Goal: Information Seeking & Learning: Check status

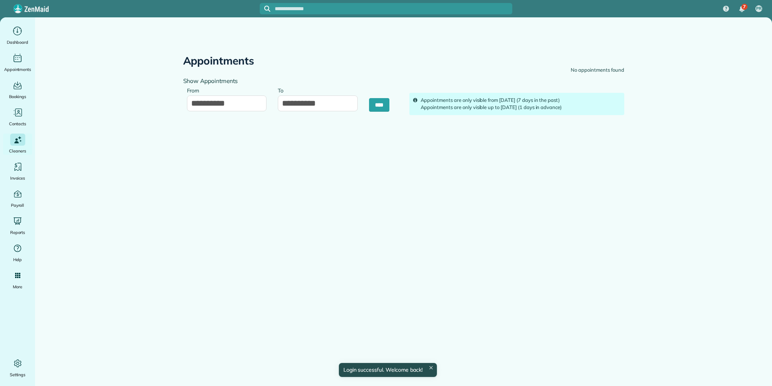
type input "**********"
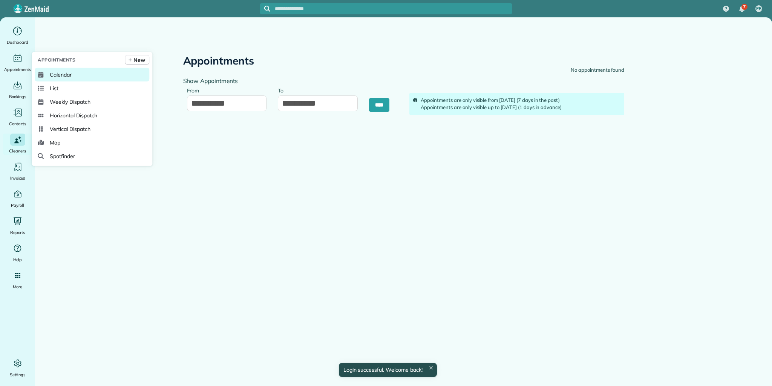
click at [61, 77] on span "Calendar" at bounding box center [61, 75] width 22 height 8
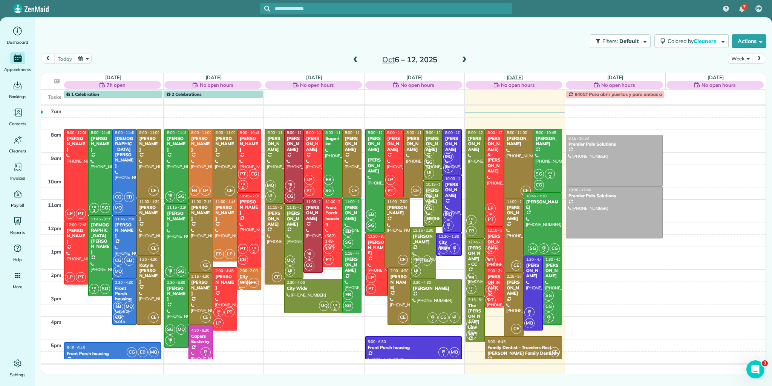
click at [513, 75] on link "Fri 10/10" at bounding box center [515, 77] width 16 height 6
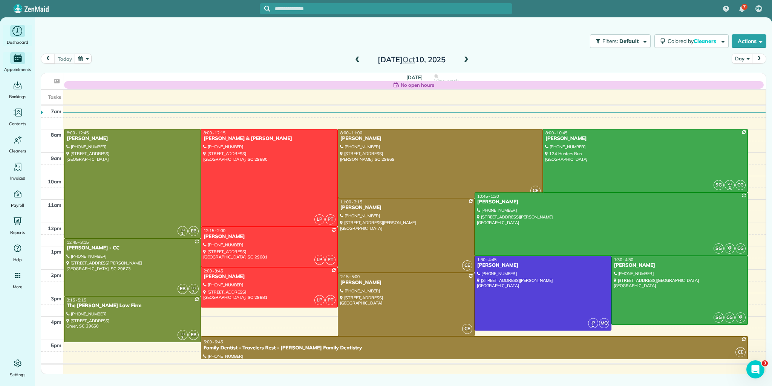
click at [17, 32] on icon "Main" at bounding box center [18, 30] width 2 height 5
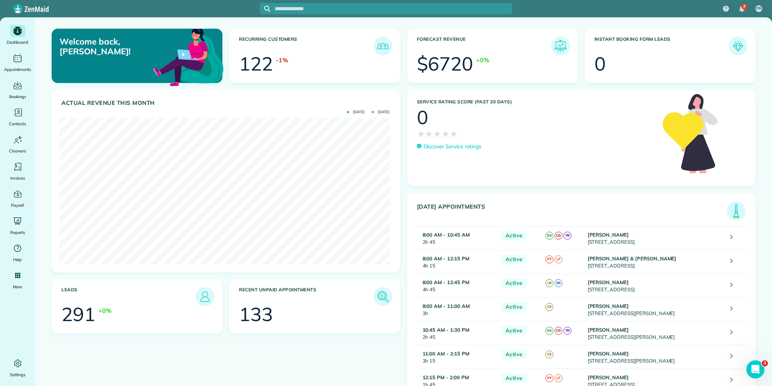
click at [731, 210] on img at bounding box center [736, 210] width 17 height 17
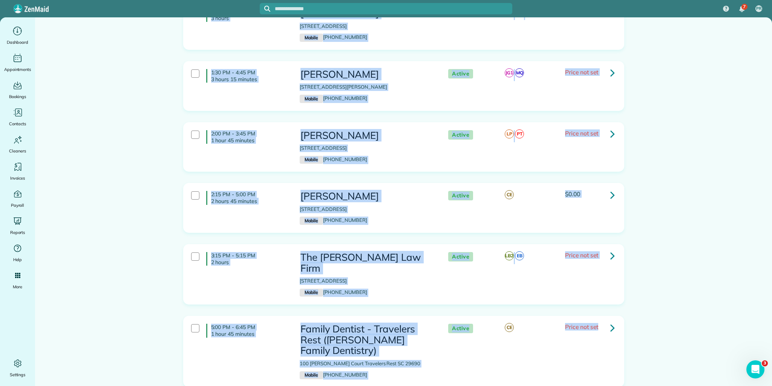
scroll to position [601, 0]
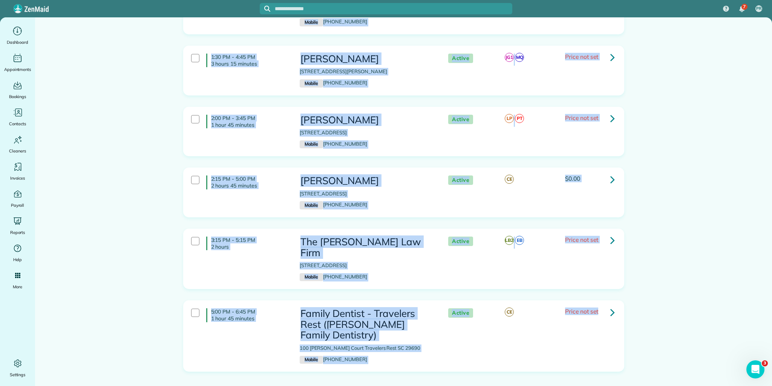
drag, startPoint x: 208, startPoint y: 97, endPoint x: 671, endPoint y: 397, distance: 551.4
click at [671, 385] on html "7 PR Dashboard Appointments Bookings Contacts Cleaners Invoices Payroll Reports…" at bounding box center [386, 193] width 772 height 386
copy div "8:00 AM - 10:45 AM 2 hours 45 minutes Ashley Startzman 124 Hunters Run Greenvil…"
click at [573, 307] on span "Price not set" at bounding box center [581, 311] width 33 height 8
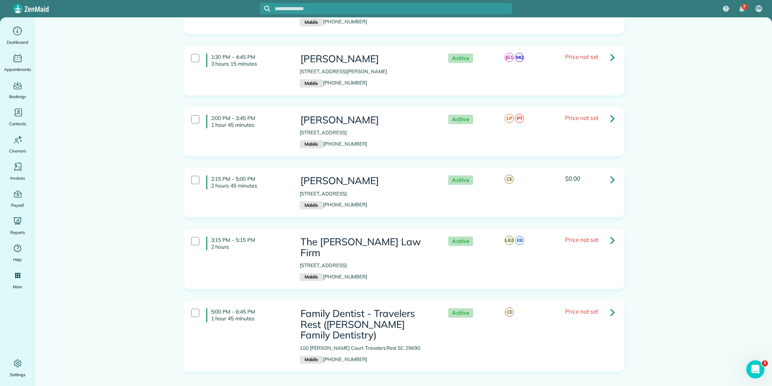
drag, startPoint x: 573, startPoint y: 283, endPoint x: 214, endPoint y: 334, distance: 362.5
click at [215, 334] on div "5:00 PM - 6:45 PM 1 hour 45 minutes Family Dentist - Travelers Rest (Benson Fam…" at bounding box center [402, 335] width 435 height 63
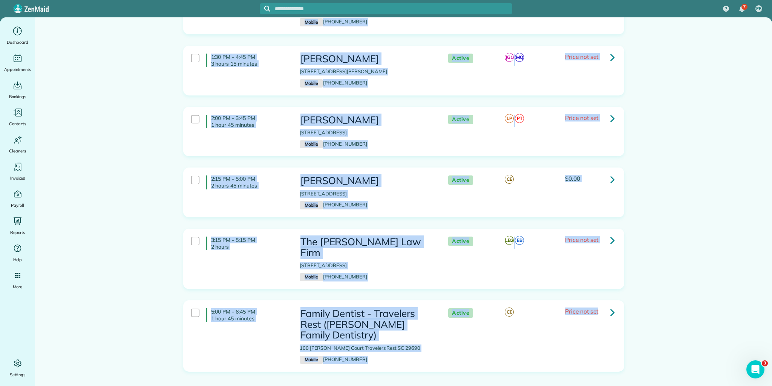
drag, startPoint x: 209, startPoint y: 95, endPoint x: 580, endPoint y: 335, distance: 441.8
click at [622, 385] on html "7 PR Dashboard Appointments Bookings Contacts Cleaners Invoices Payroll Reports…" at bounding box center [386, 193] width 772 height 386
copy div "8:00 AM - 10:45 AM 2 hours 45 minutes Ashley Startzman 124 Hunters Run Greenvil…"
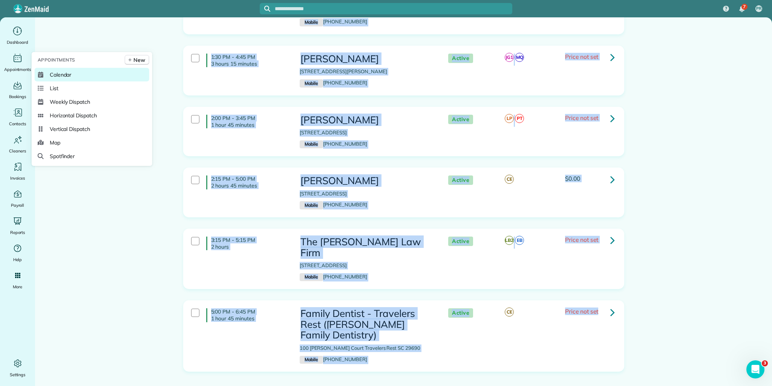
click at [61, 75] on span "Calendar" at bounding box center [61, 75] width 22 height 8
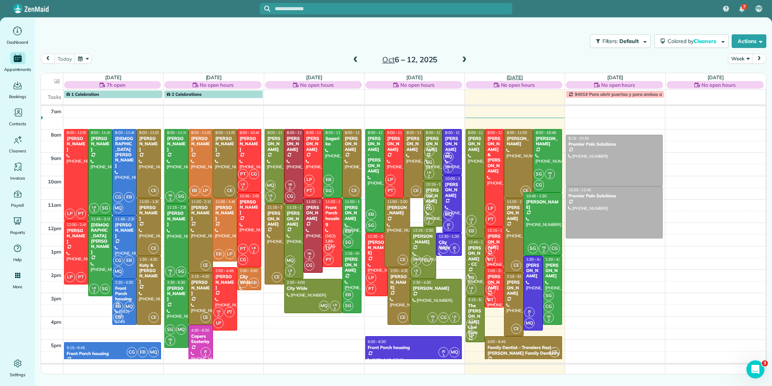
click at [519, 75] on link "[DATE]" at bounding box center [515, 77] width 16 height 6
